Goal: Task Accomplishment & Management: Complete application form

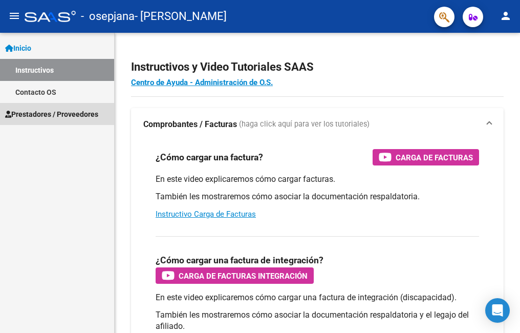
click at [55, 114] on span "Prestadores / Proveedores" at bounding box center [51, 114] width 93 height 11
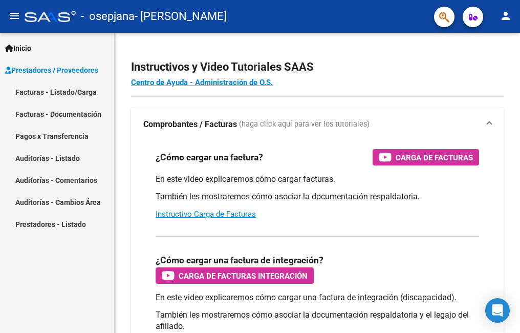
click at [74, 89] on link "Facturas - Listado/Carga" at bounding box center [57, 92] width 114 height 22
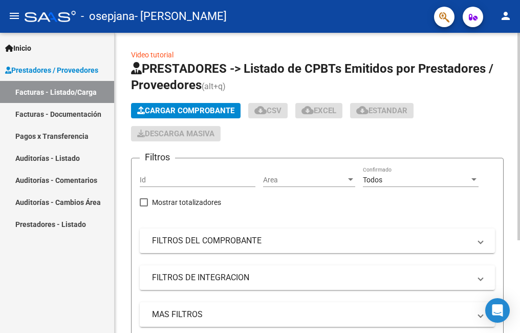
click at [226, 108] on span "Cargar Comprobante" at bounding box center [185, 110] width 97 height 9
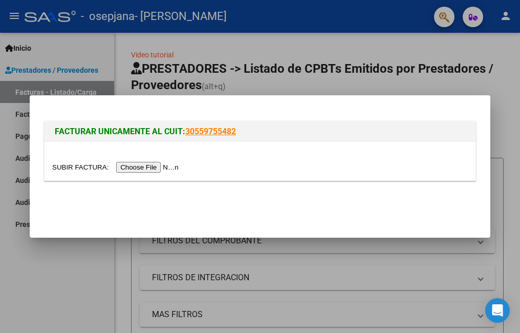
click at [146, 166] on input "file" at bounding box center [117, 167] width 130 height 11
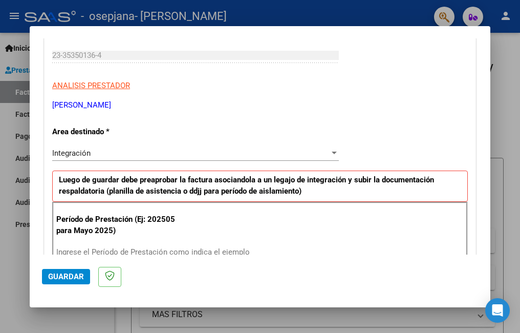
scroll to position [205, 0]
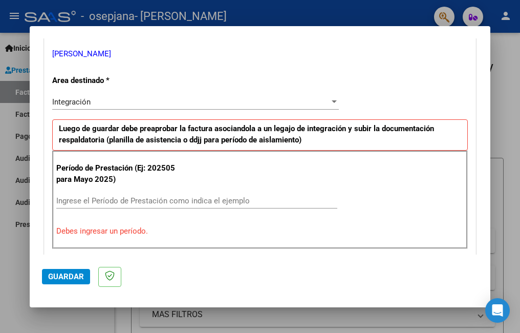
click at [99, 200] on input "Ingrese el Período de Prestación como indica el ejemplo" at bounding box center [196, 200] width 281 height 9
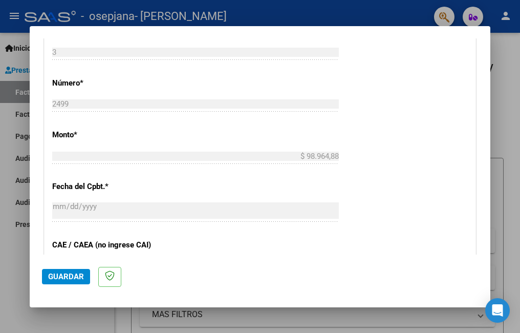
scroll to position [716, 0]
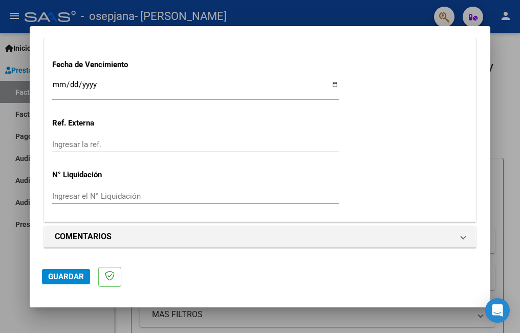
type input "202508"
click at [65, 273] on span "Guardar" at bounding box center [66, 276] width 36 height 9
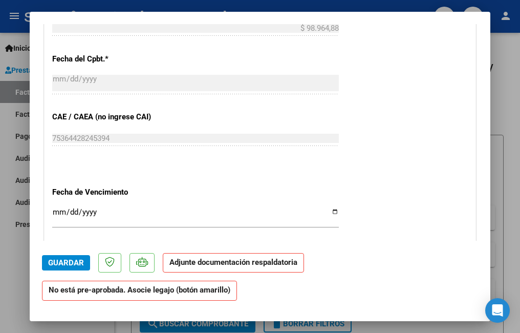
scroll to position [768, 0]
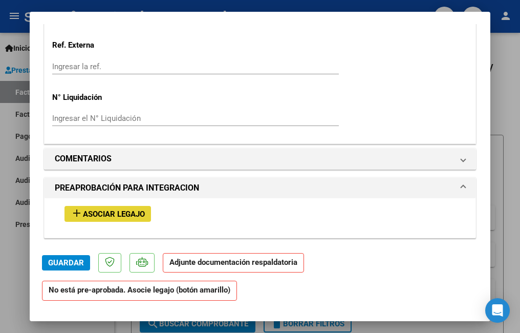
click at [101, 216] on span "Asociar Legajo" at bounding box center [114, 213] width 62 height 9
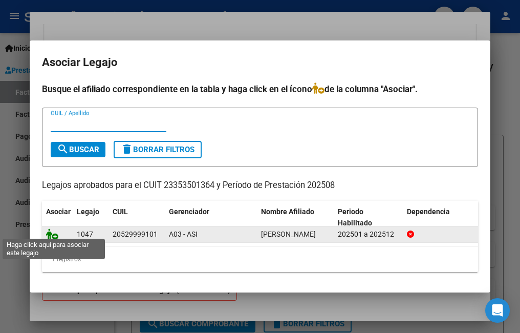
click at [51, 230] on icon at bounding box center [52, 233] width 12 height 11
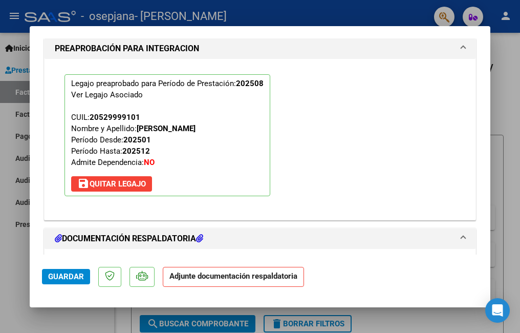
scroll to position [1102, 0]
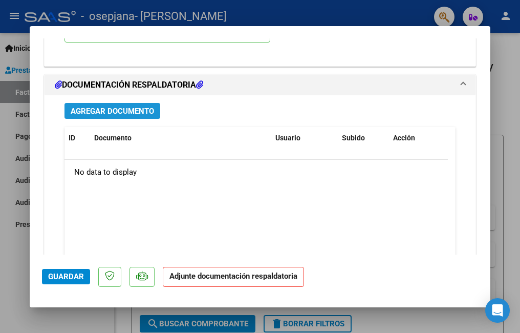
click at [137, 108] on span "Agregar Documento" at bounding box center [112, 111] width 83 height 9
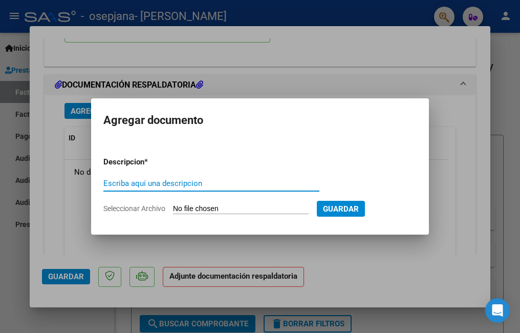
click at [166, 184] on input "Escriba aquí una descripcion" at bounding box center [211, 183] width 216 height 9
click at [188, 182] on input "planilla de asistencia de [DATE]" at bounding box center [211, 183] width 216 height 9
type input "planilla de asistencia de Psicología de [DATE]"
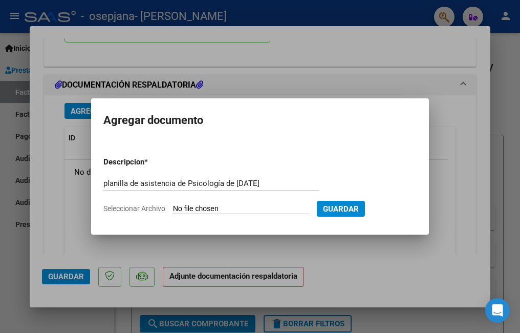
click at [223, 207] on input "Seleccionar Archivo" at bounding box center [241, 209] width 136 height 10
type input "C:\fakepath\asistencia MANSILLA agosto psico.pdf"
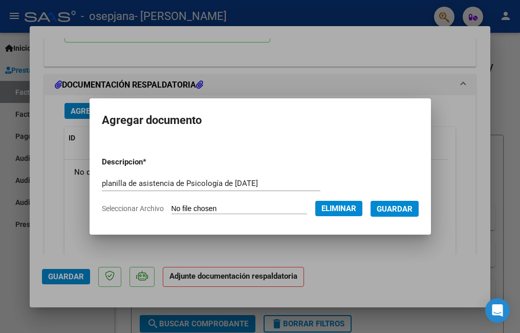
click at [382, 205] on span "Guardar" at bounding box center [395, 208] width 36 height 9
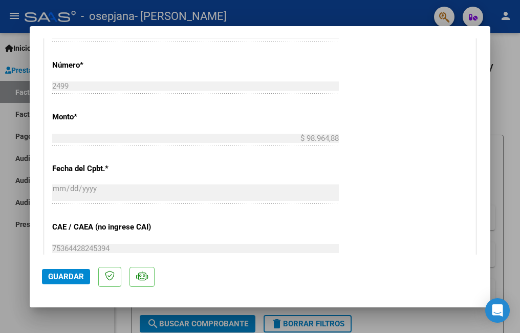
scroll to position [597, 0]
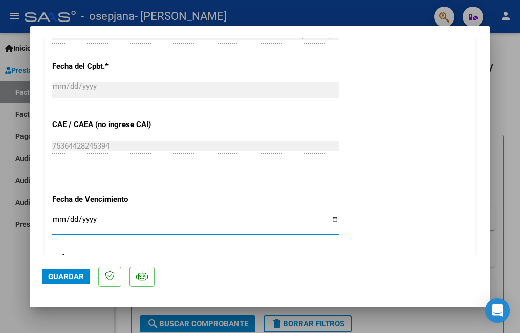
click at [329, 220] on input "Ingresar la fecha" at bounding box center [195, 223] width 287 height 16
type input "[DATE]"
click at [63, 276] on span "Guardar" at bounding box center [66, 276] width 36 height 9
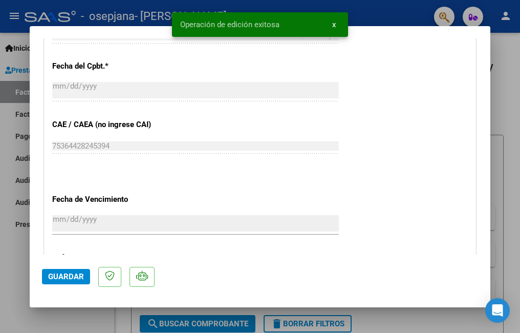
scroll to position [392, 0]
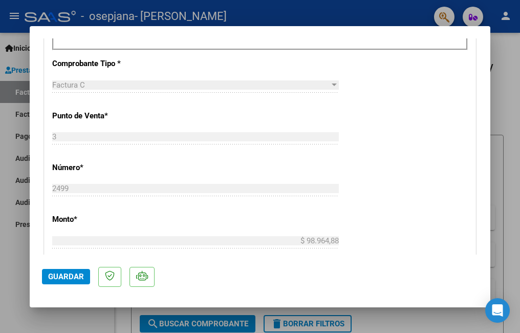
click at [5, 257] on div at bounding box center [260, 166] width 520 height 333
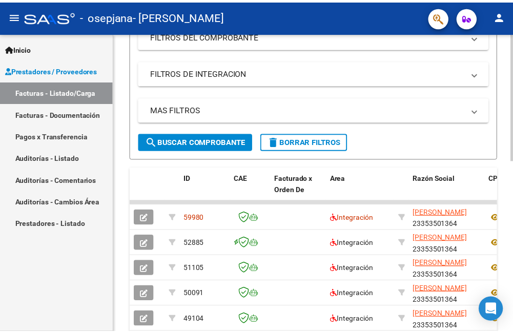
scroll to position [0, 0]
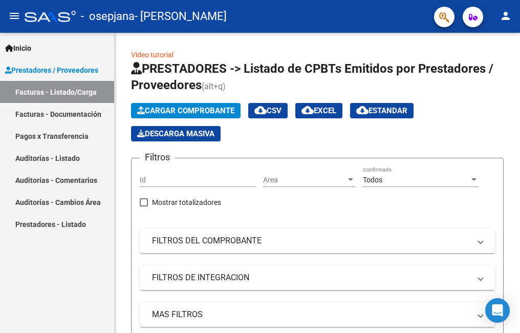
click at [509, 16] on mat-icon "person" at bounding box center [506, 16] width 12 height 12
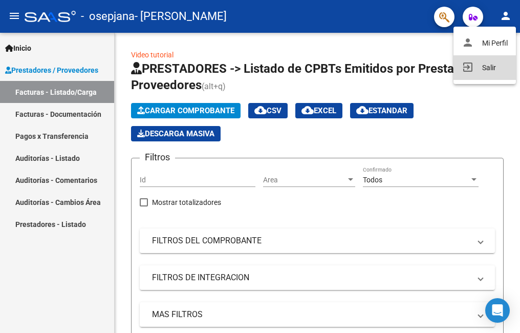
click at [487, 69] on button "exit_to_app Salir" at bounding box center [485, 67] width 62 height 25
